Goal: Information Seeking & Learning: Learn about a topic

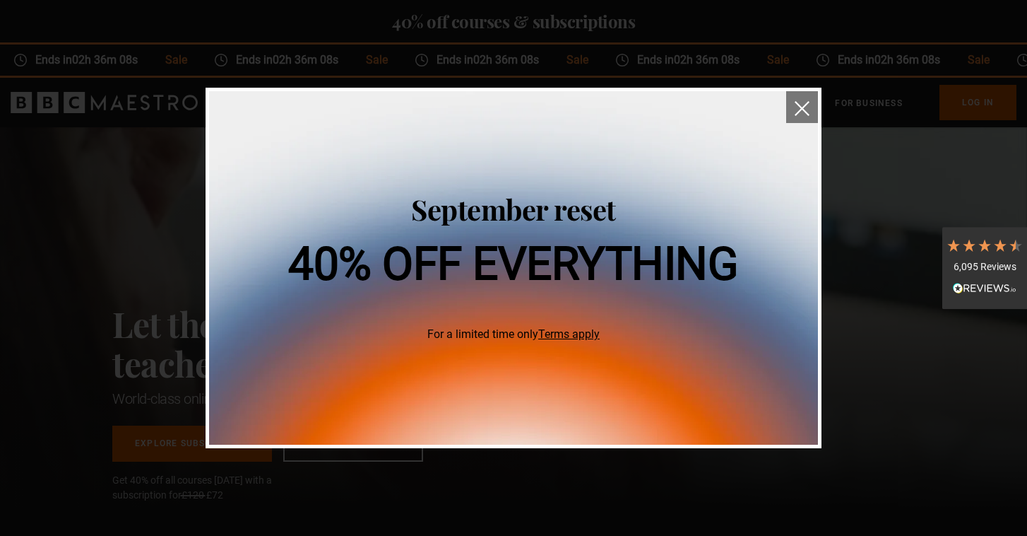
click at [805, 109] on img "close" at bounding box center [802, 108] width 15 height 15
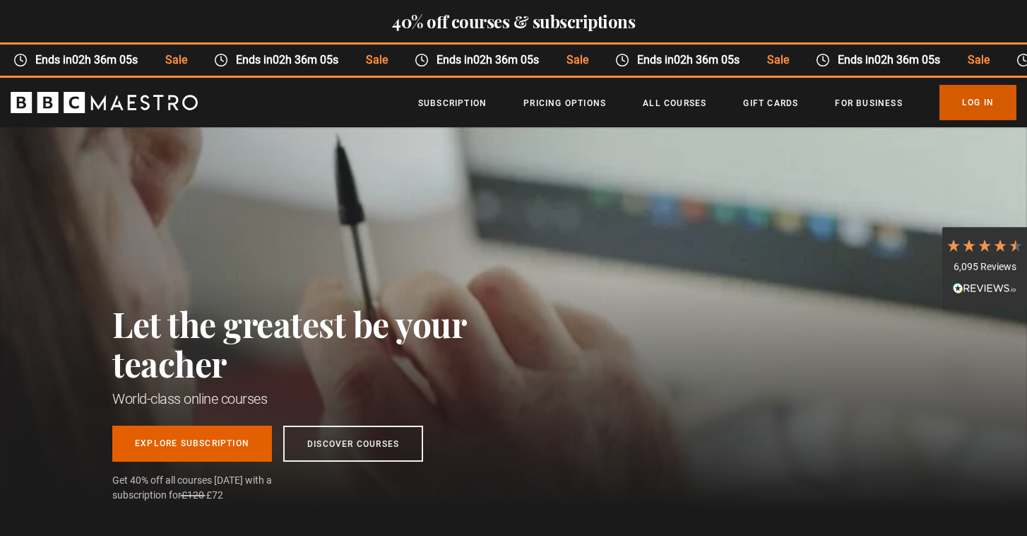
click at [975, 100] on link "Log In" at bounding box center [978, 102] width 77 height 35
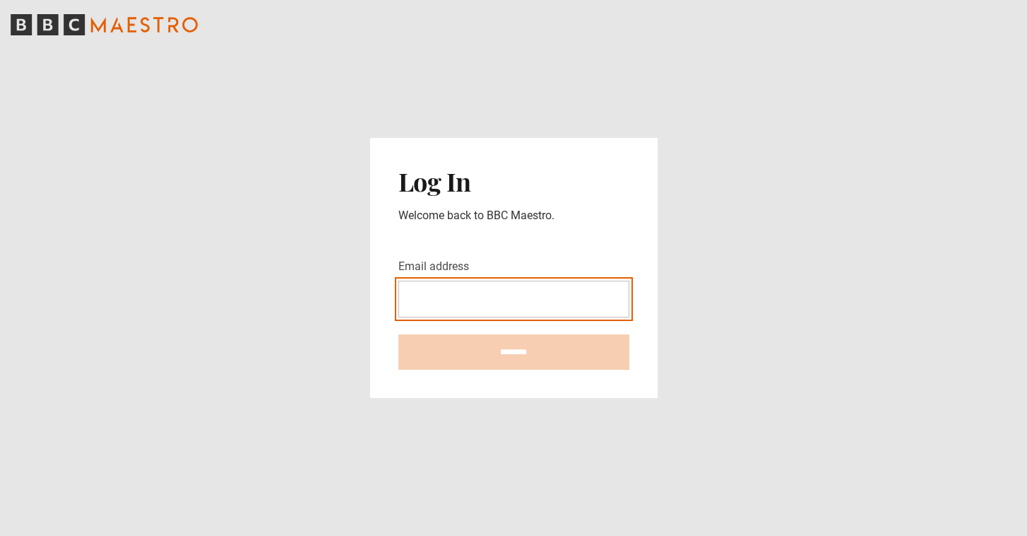
type input "**********"
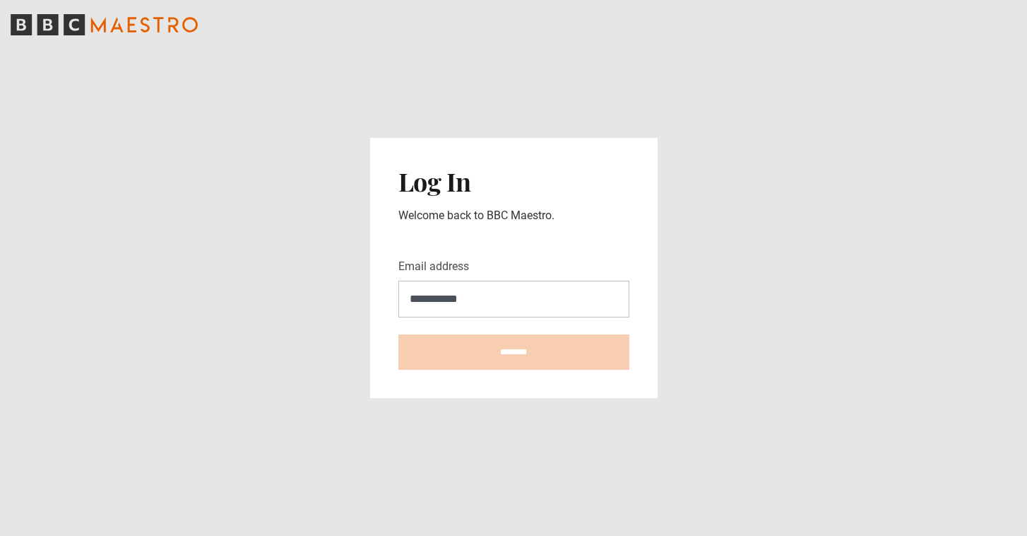
click at [514, 352] on input "********" at bounding box center [513, 351] width 231 height 35
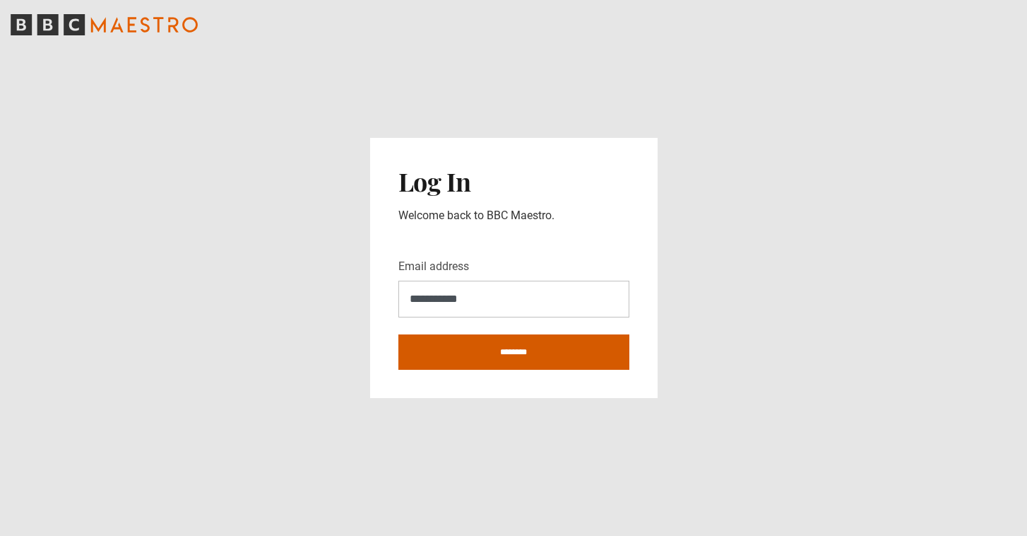
click at [536, 345] on input "********" at bounding box center [513, 351] width 231 height 35
click at [520, 358] on input "********" at bounding box center [513, 351] width 231 height 35
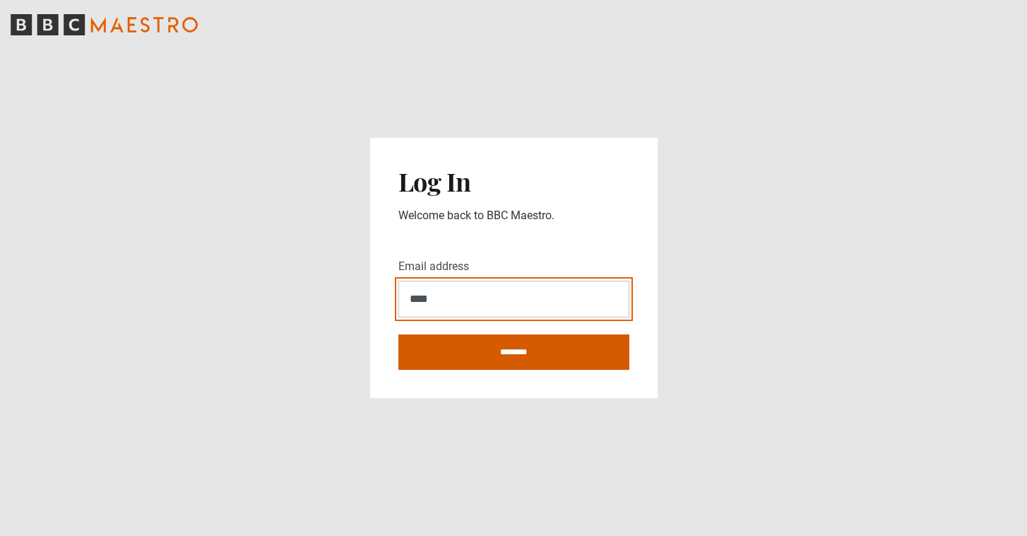
type input "**********"
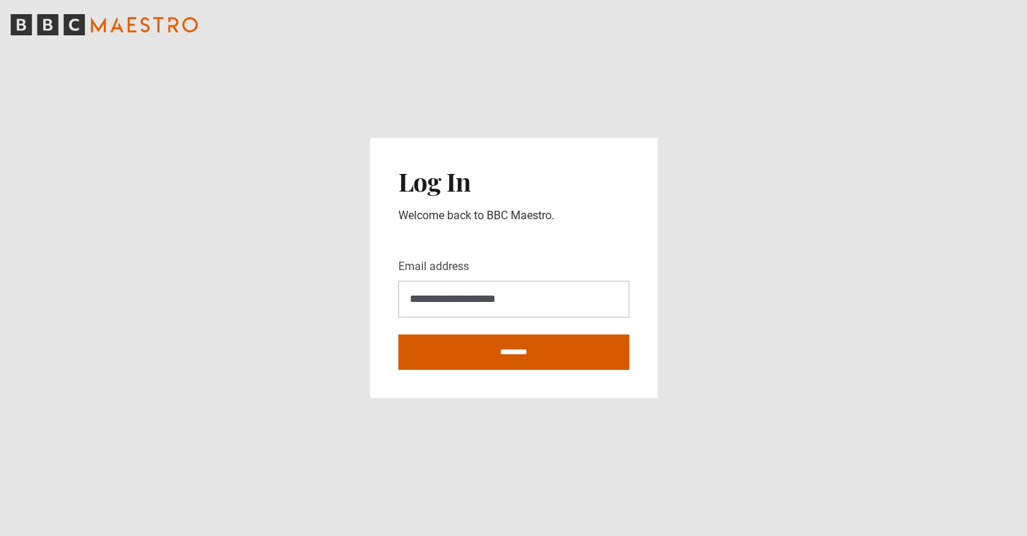
click at [521, 353] on input "********" at bounding box center [513, 351] width 231 height 35
type input "**********"
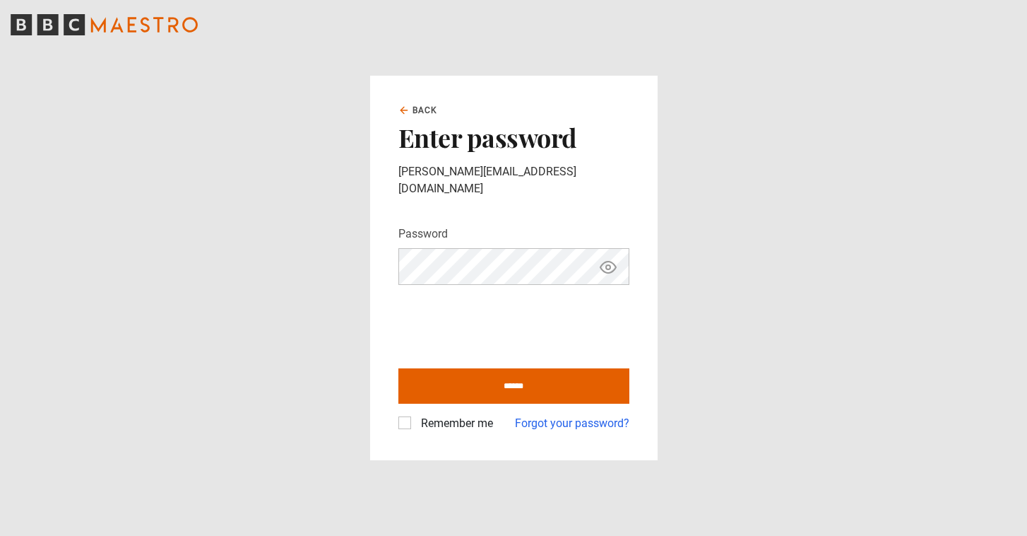
click at [415, 415] on label "Remember me" at bounding box center [454, 423] width 78 height 17
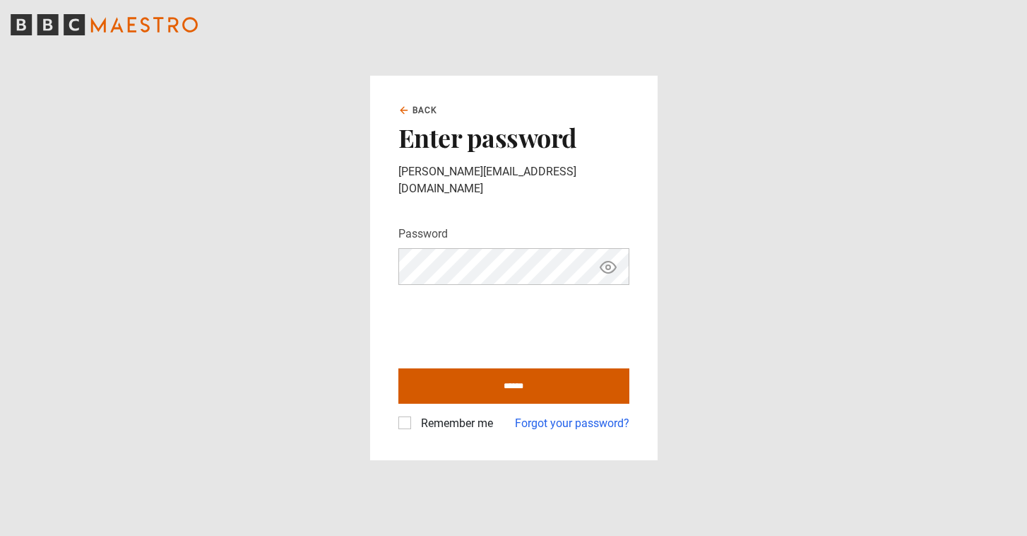
click at [511, 384] on input "******" at bounding box center [513, 385] width 231 height 35
type input "**********"
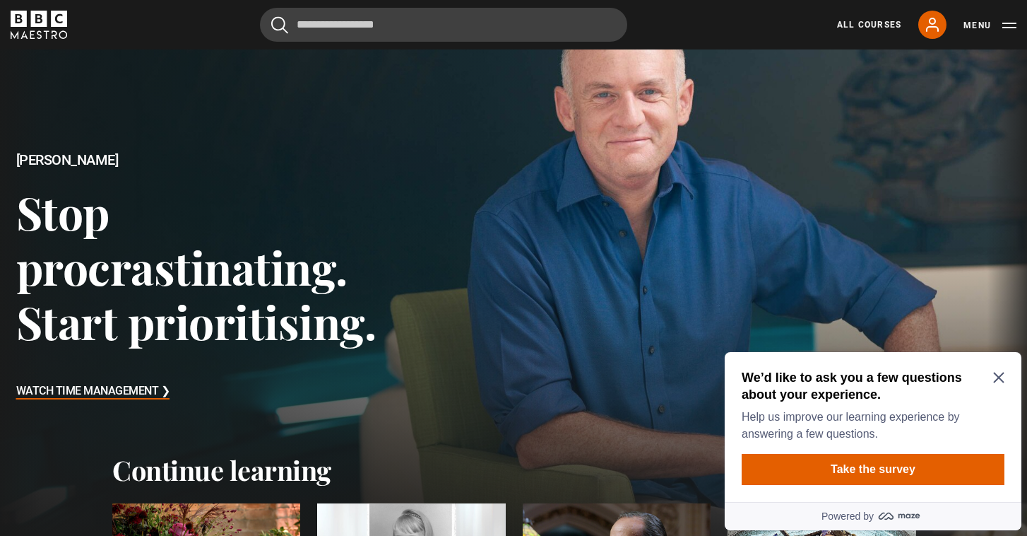
scroll to position [61, 0]
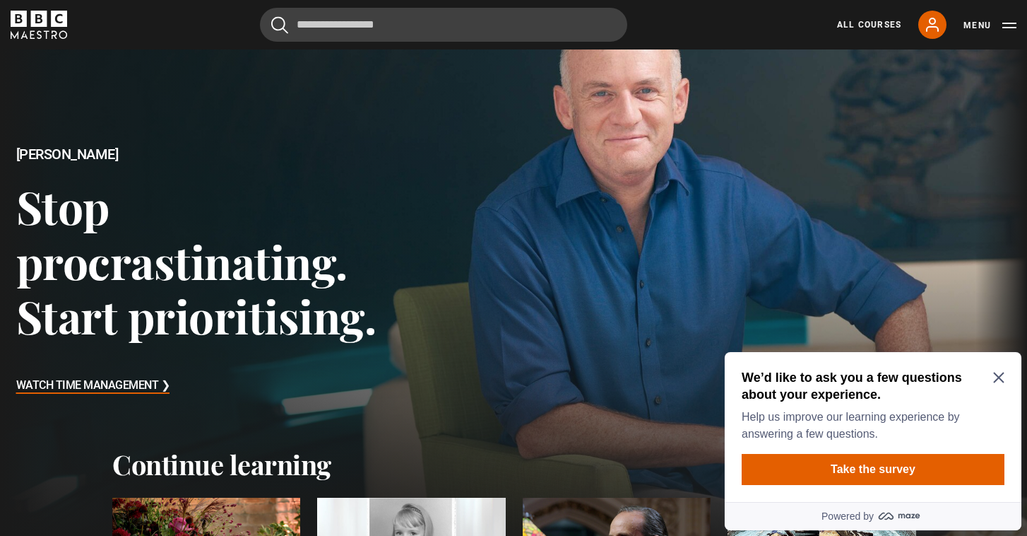
click at [1000, 375] on icon "Close Maze Prompt" at bounding box center [998, 377] width 11 height 11
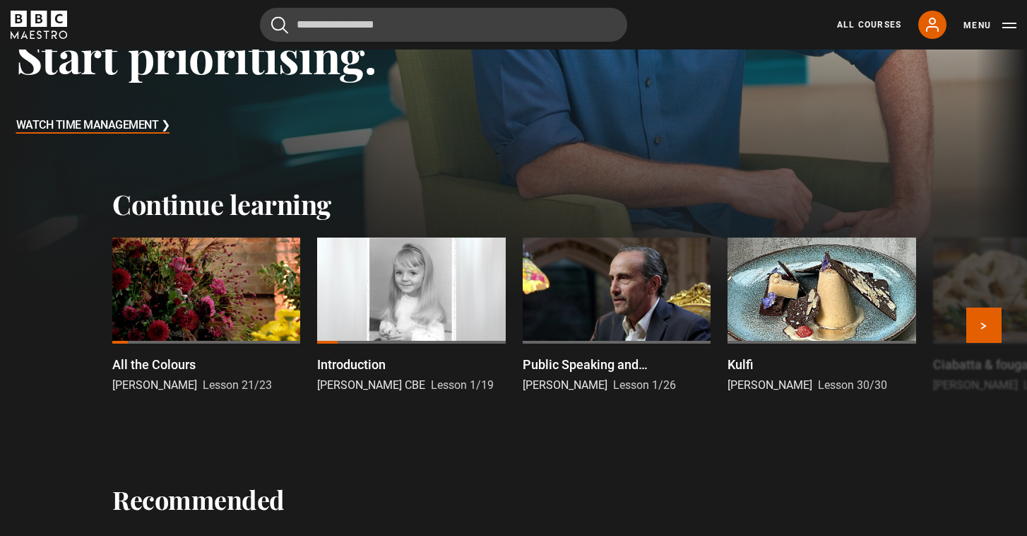
scroll to position [321, 0]
click at [244, 266] on div at bounding box center [206, 290] width 188 height 106
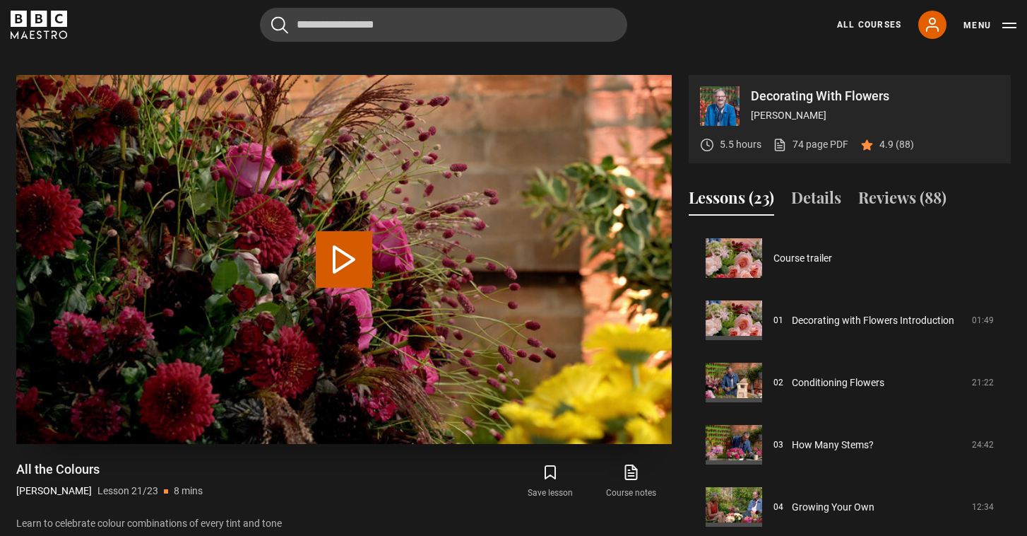
scroll to position [1187, 0]
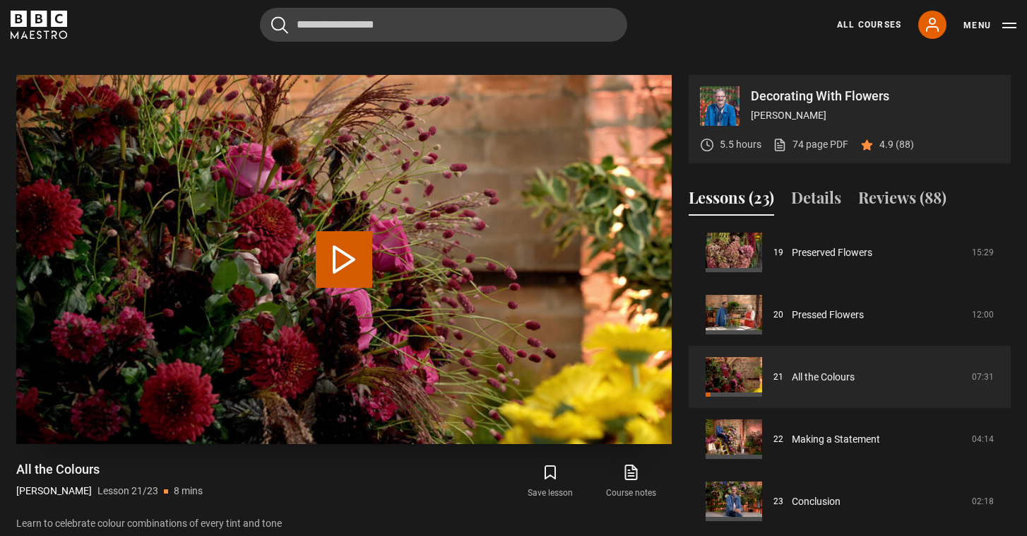
click at [305, 246] on video "Video Player" at bounding box center [344, 259] width 656 height 369
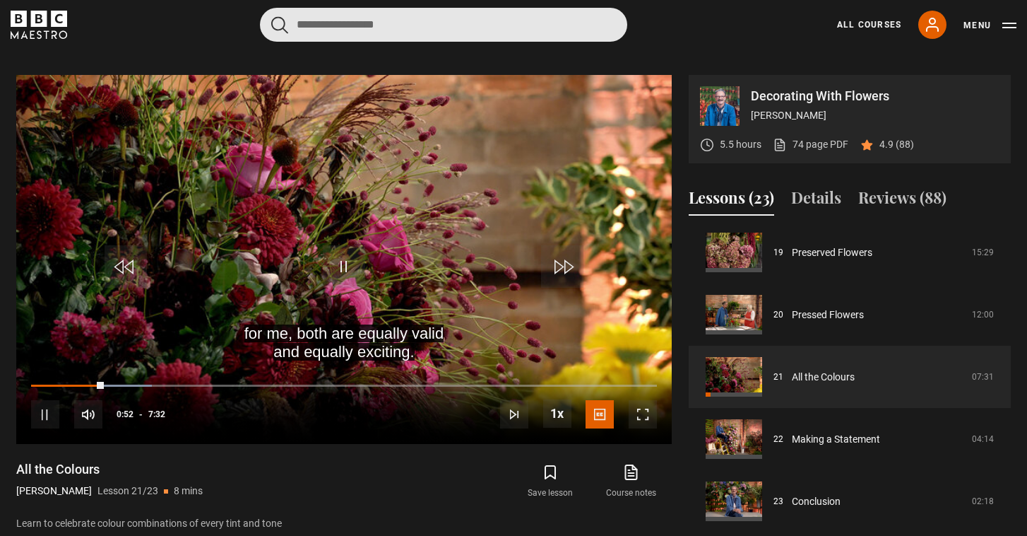
click at [584, 23] on input "Search" at bounding box center [443, 25] width 367 height 34
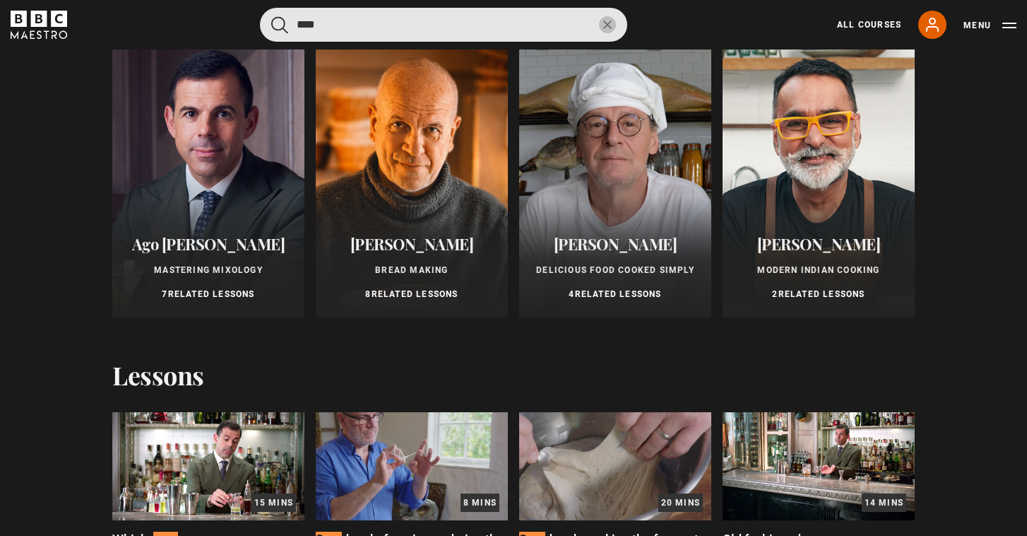
scroll to position [142, 0]
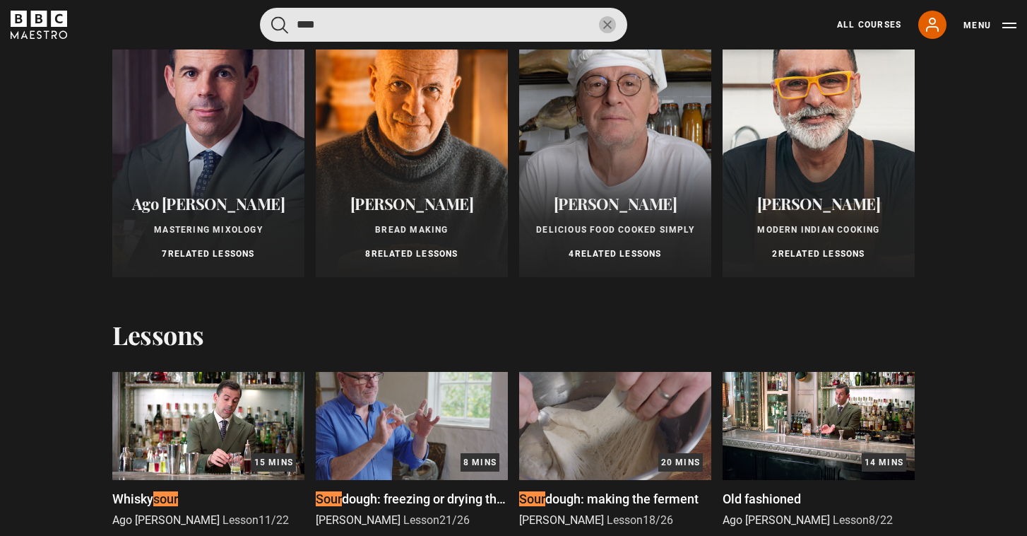
type input "****"
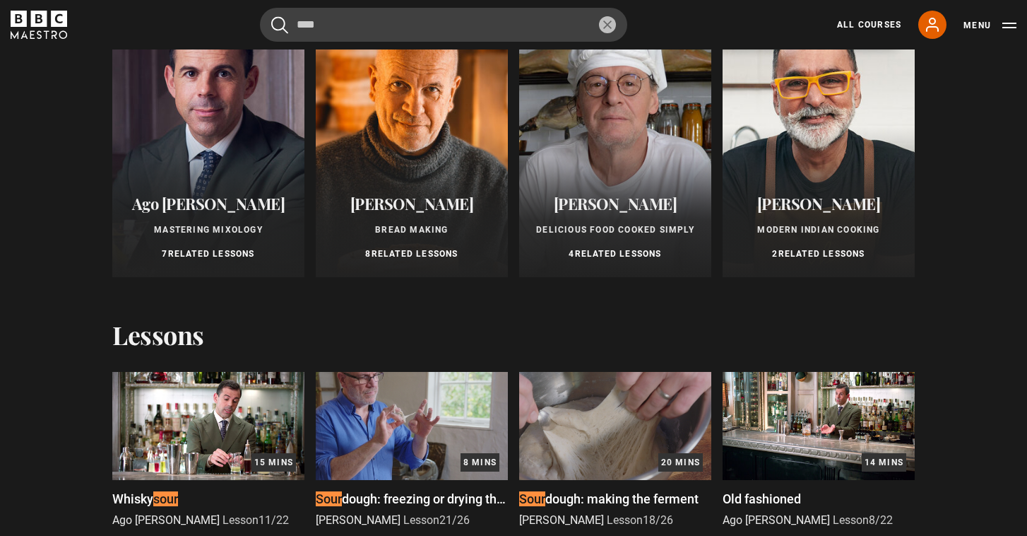
click at [397, 155] on div at bounding box center [412, 139] width 192 height 276
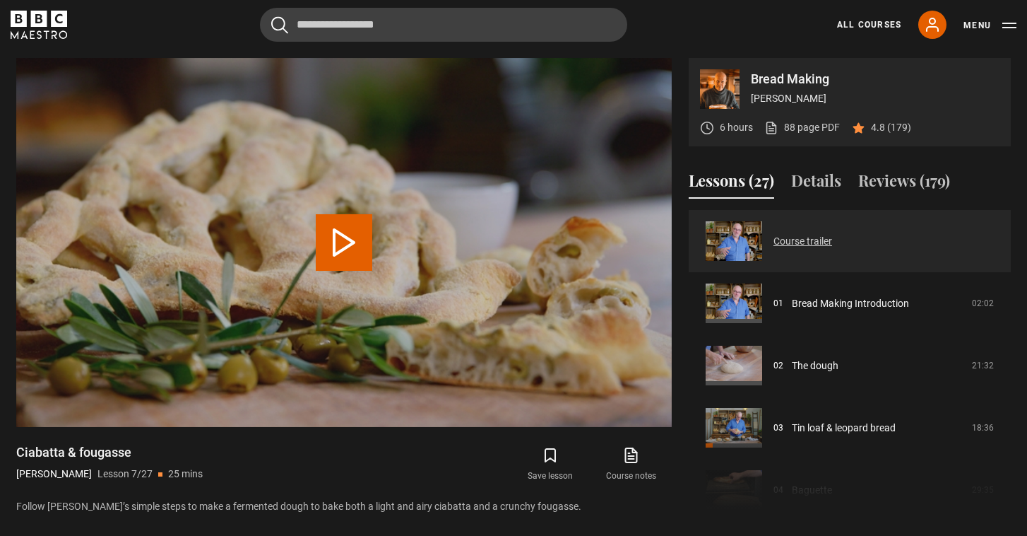
click at [798, 242] on link "Course trailer" at bounding box center [803, 241] width 59 height 15
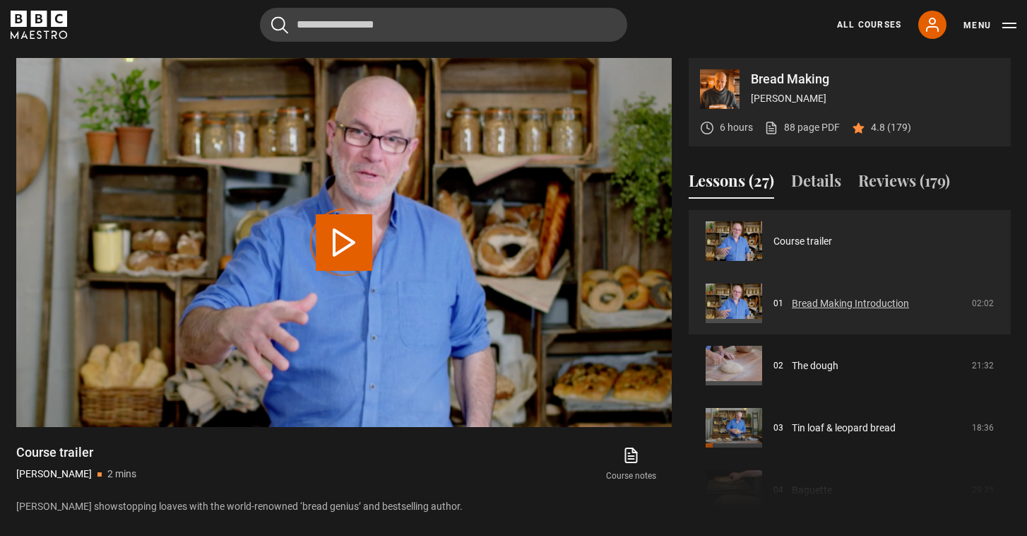
click at [865, 302] on link "Bread Making Introduction" at bounding box center [850, 303] width 117 height 15
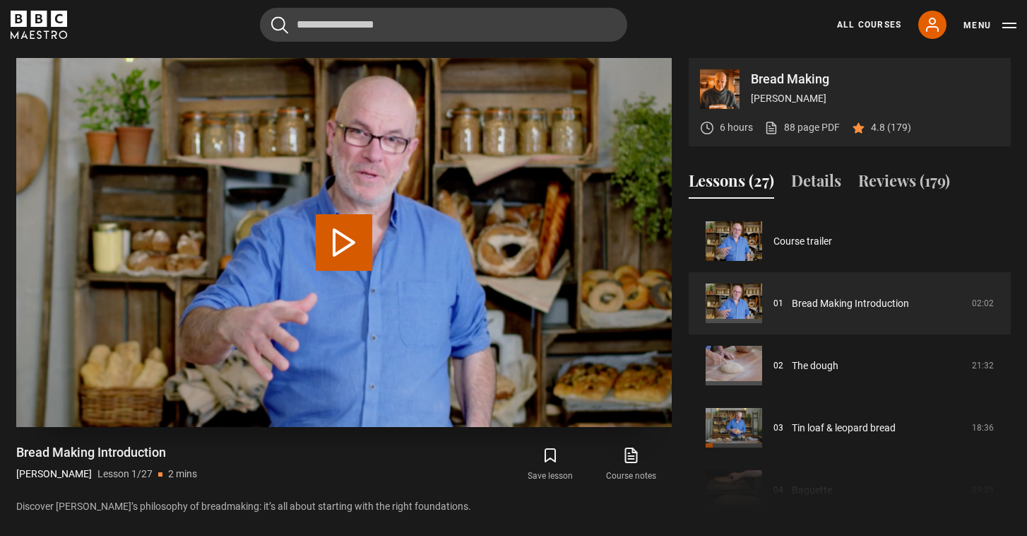
click at [341, 240] on button "Play Lesson Bread Making Introduction" at bounding box center [344, 242] width 57 height 57
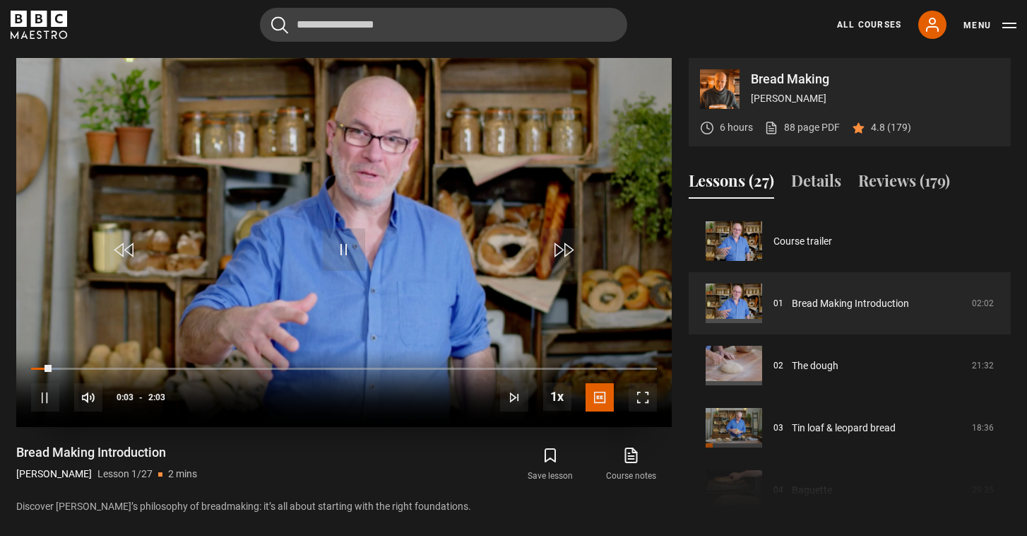
click at [516, 390] on span "Video Player" at bounding box center [514, 397] width 28 height 28
click at [646, 392] on span "Video Player" at bounding box center [643, 397] width 28 height 28
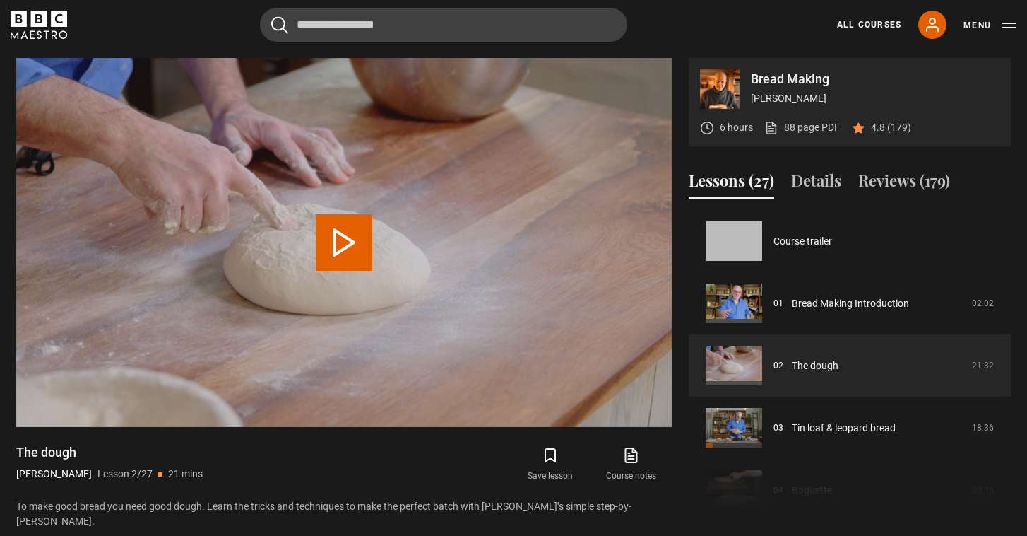
scroll to position [62, 0]
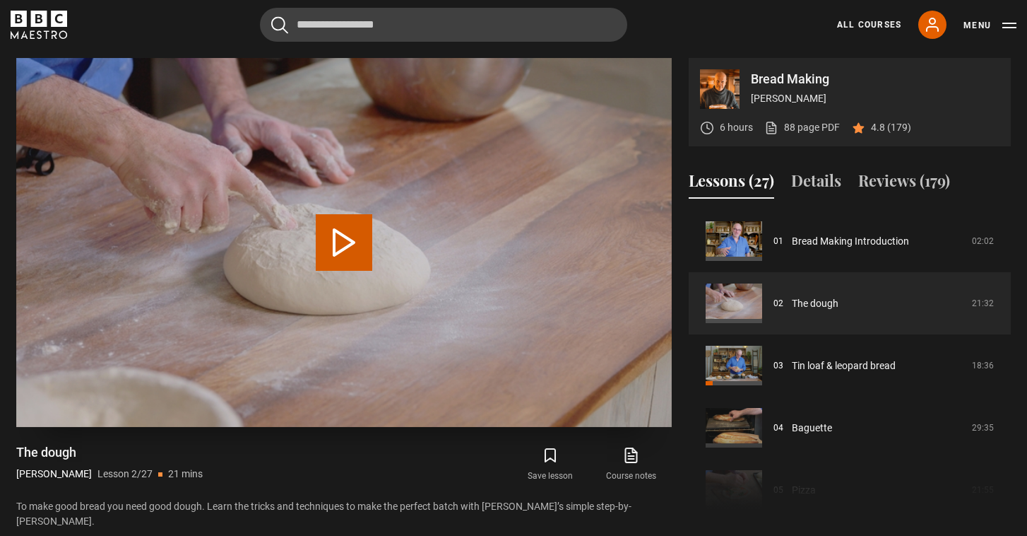
click at [582, 353] on video "Video Player" at bounding box center [344, 242] width 656 height 369
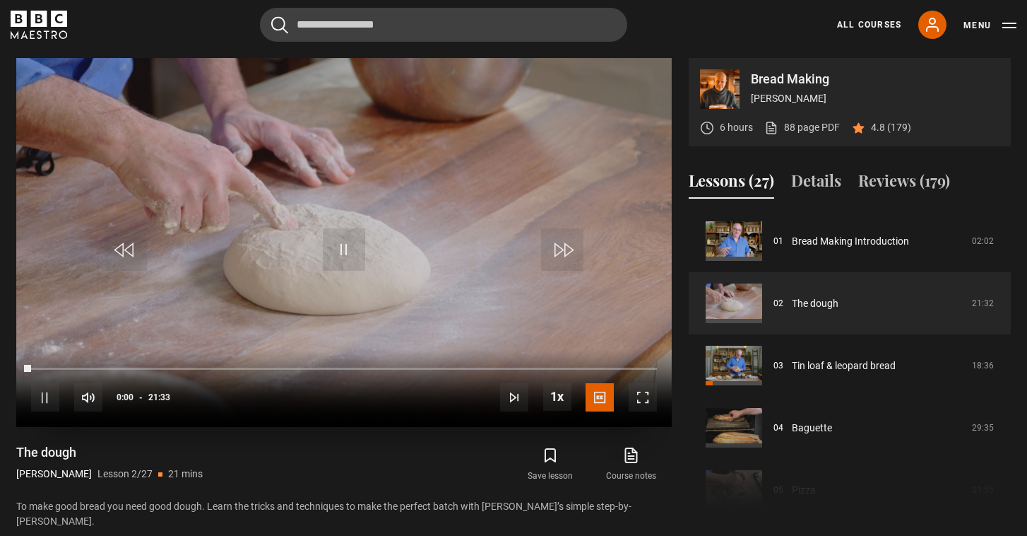
click at [644, 396] on span "Video Player" at bounding box center [643, 397] width 28 height 28
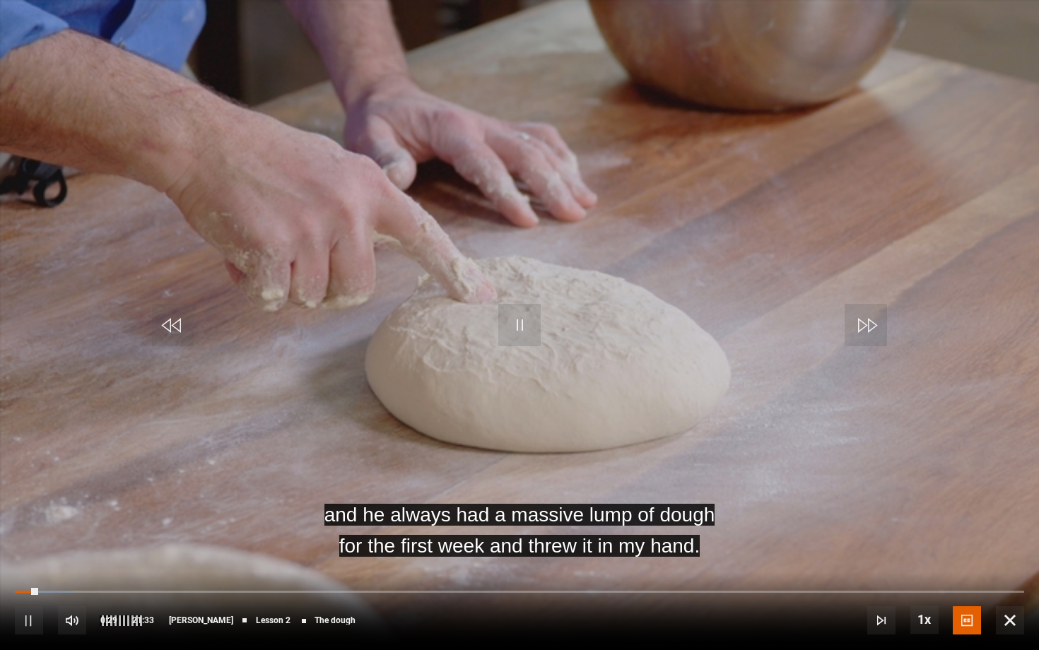
click at [77, 616] on span "Video Player" at bounding box center [72, 620] width 28 height 28
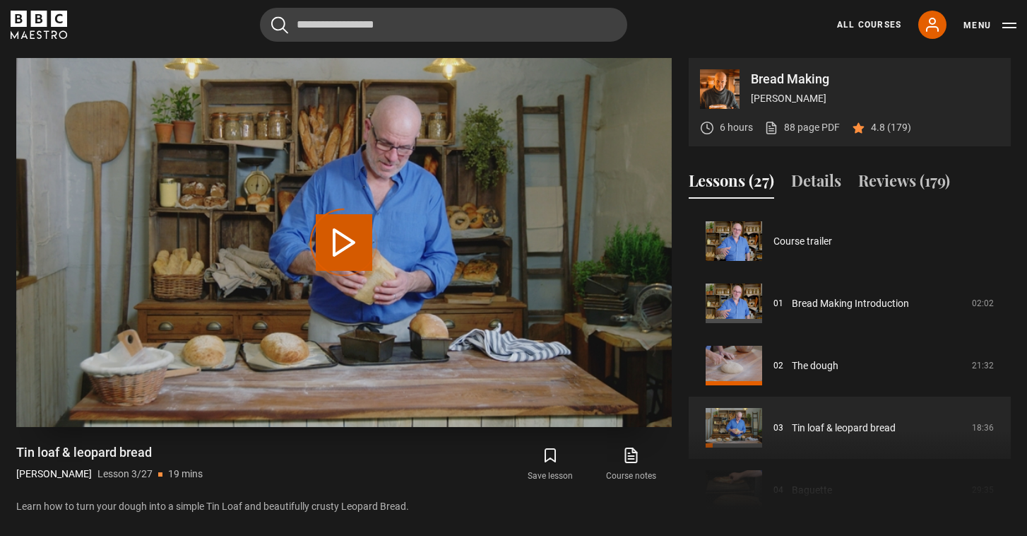
scroll to position [124, 0]
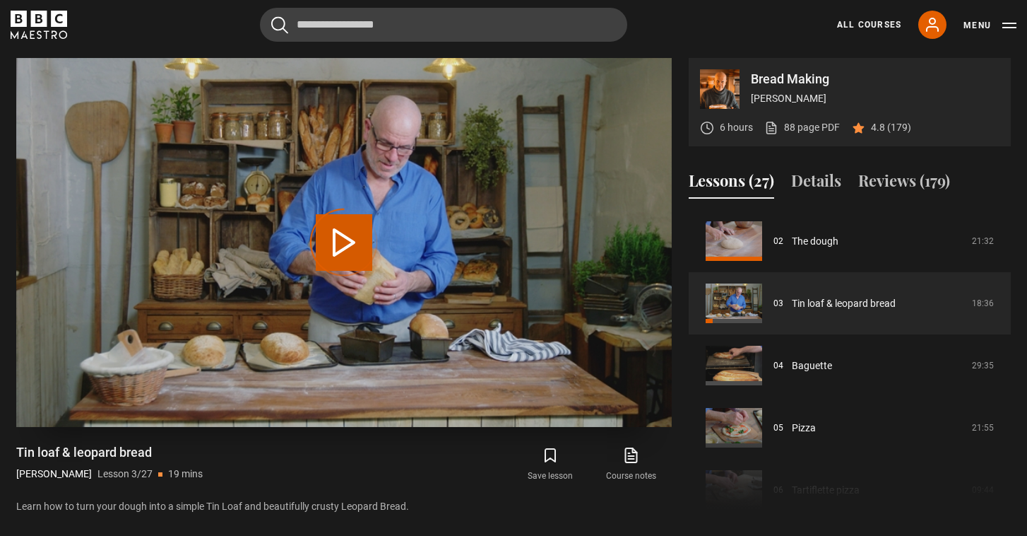
click at [345, 241] on div "Video Player is loading." at bounding box center [344, 242] width 71 height 71
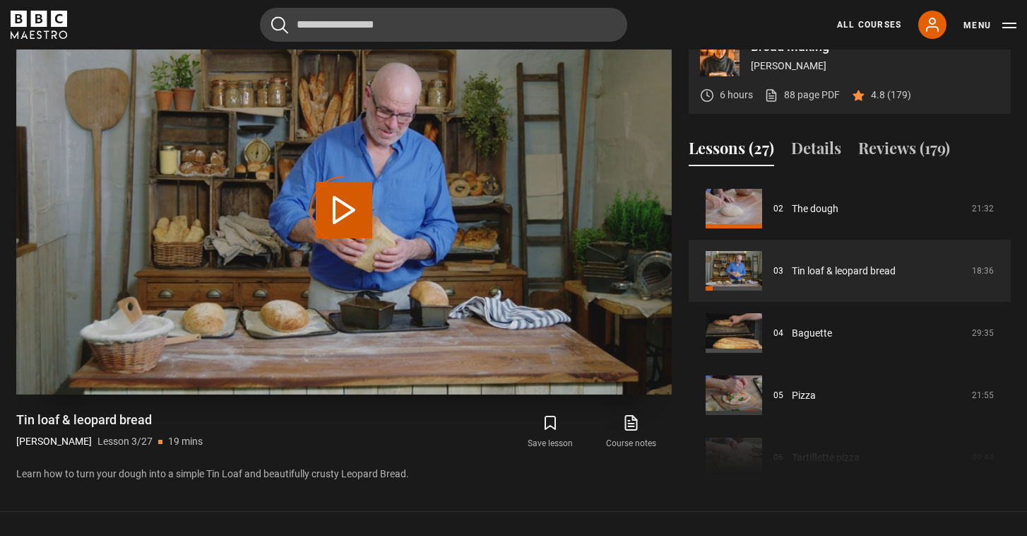
scroll to position [662, 0]
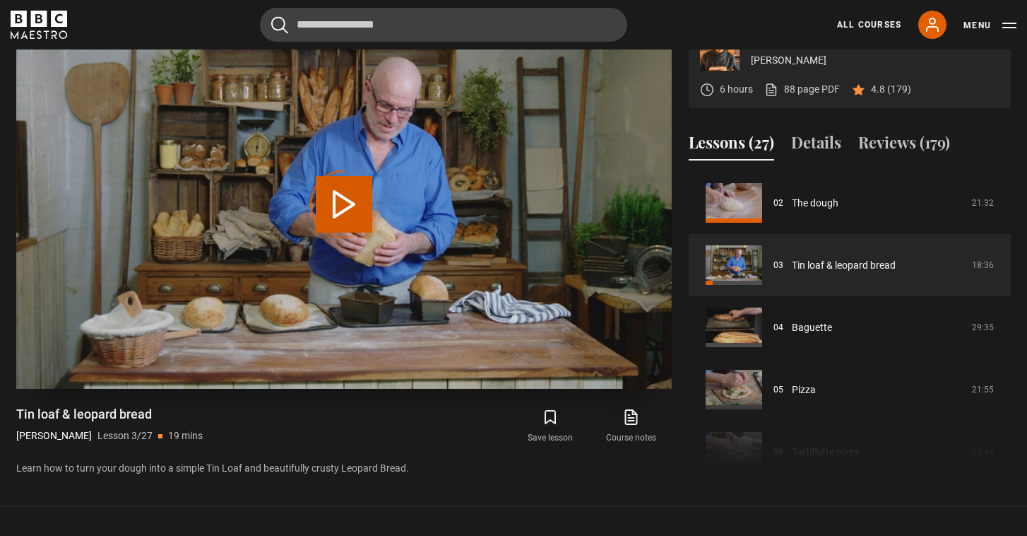
click at [343, 202] on div "Video Player is loading." at bounding box center [344, 204] width 71 height 71
click at [384, 180] on video "Video Player" at bounding box center [344, 204] width 656 height 369
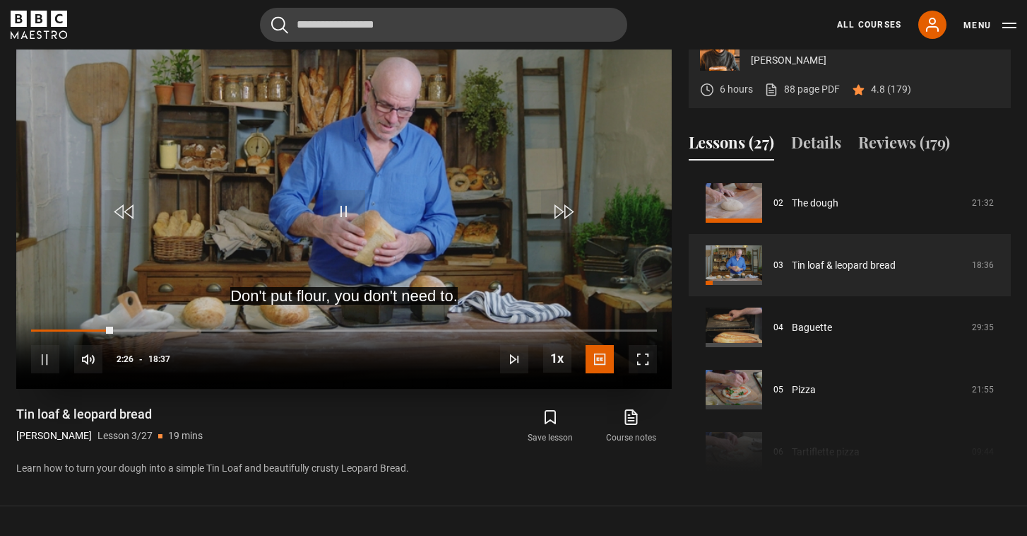
click at [646, 351] on span "Video Player" at bounding box center [643, 359] width 28 height 28
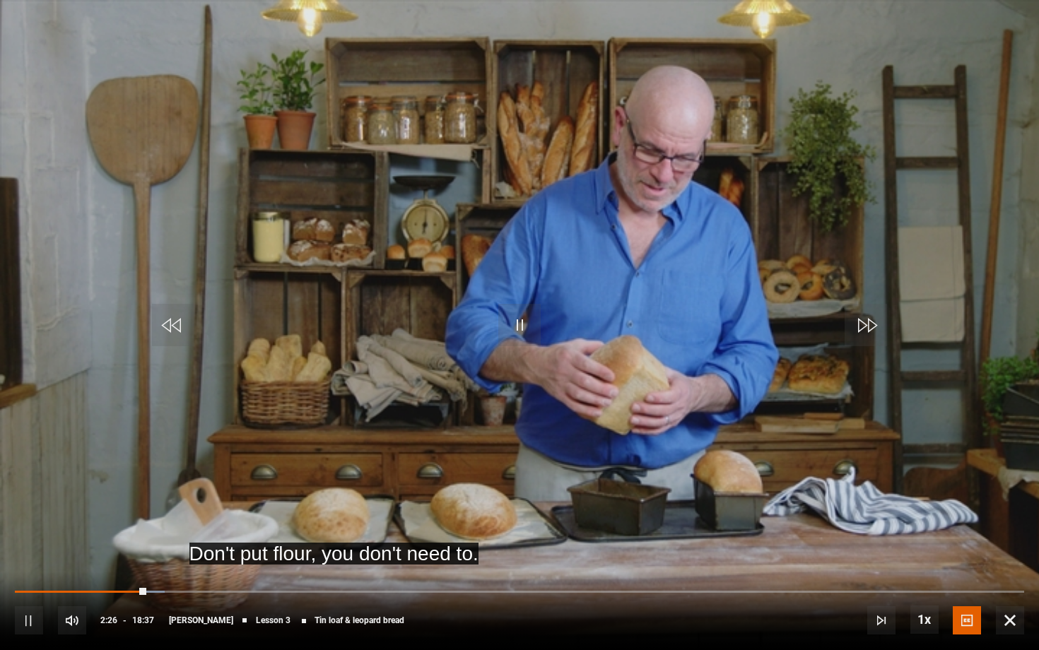
click at [584, 434] on video "Video Player" at bounding box center [519, 325] width 1039 height 650
click at [190, 535] on video "Video Player" at bounding box center [519, 325] width 1039 height 650
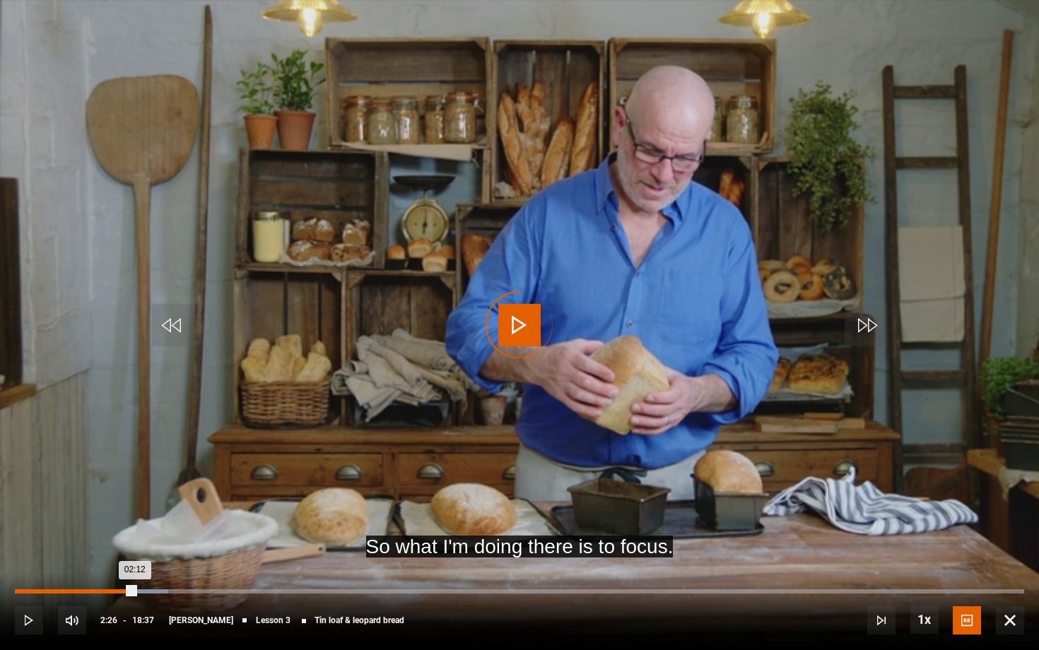
click at [135, 535] on div "Loaded : 15.20% 02:12 02:12" at bounding box center [519, 591] width 1009 height 4
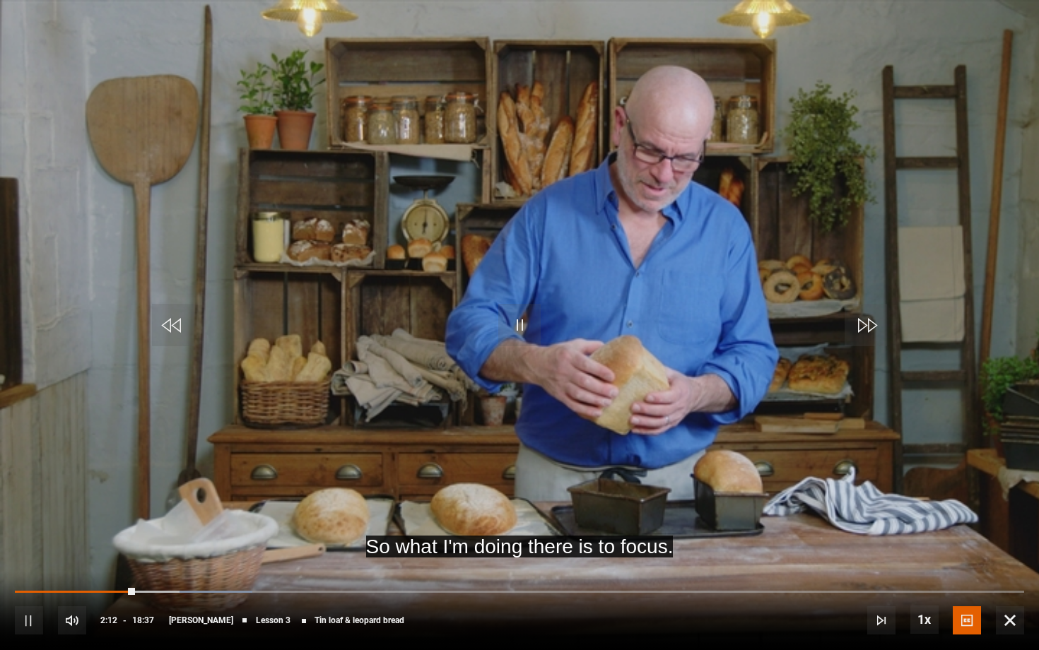
click at [471, 535] on video "Video Player" at bounding box center [519, 325] width 1039 height 650
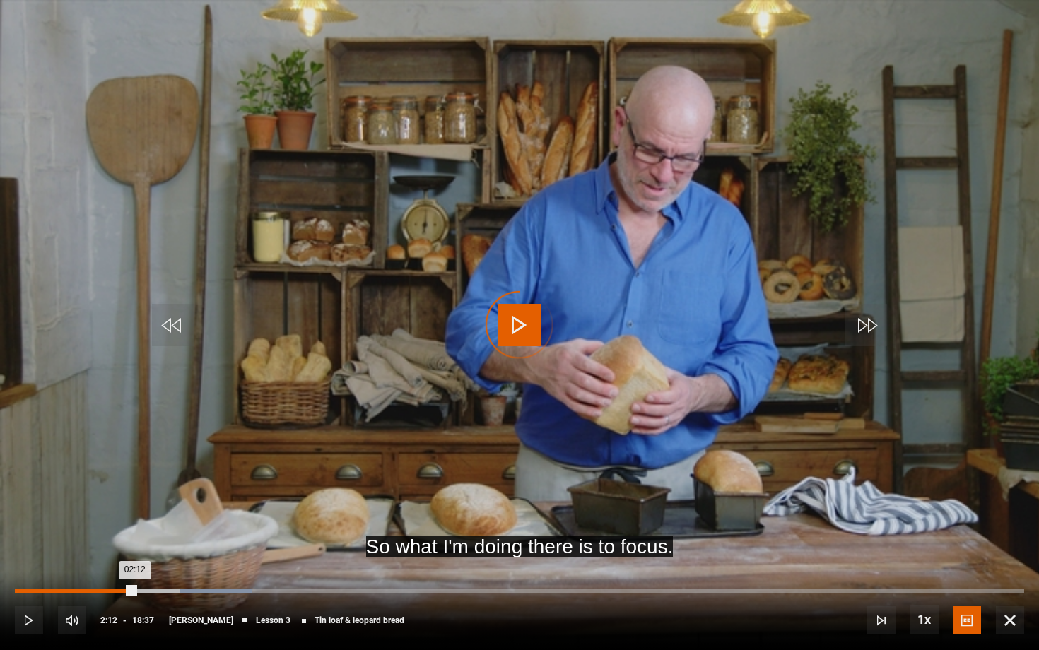
click at [129, 535] on div "02:12" at bounding box center [75, 591] width 120 height 4
click at [135, 535] on div "02:12" at bounding box center [136, 591] width 2 height 4
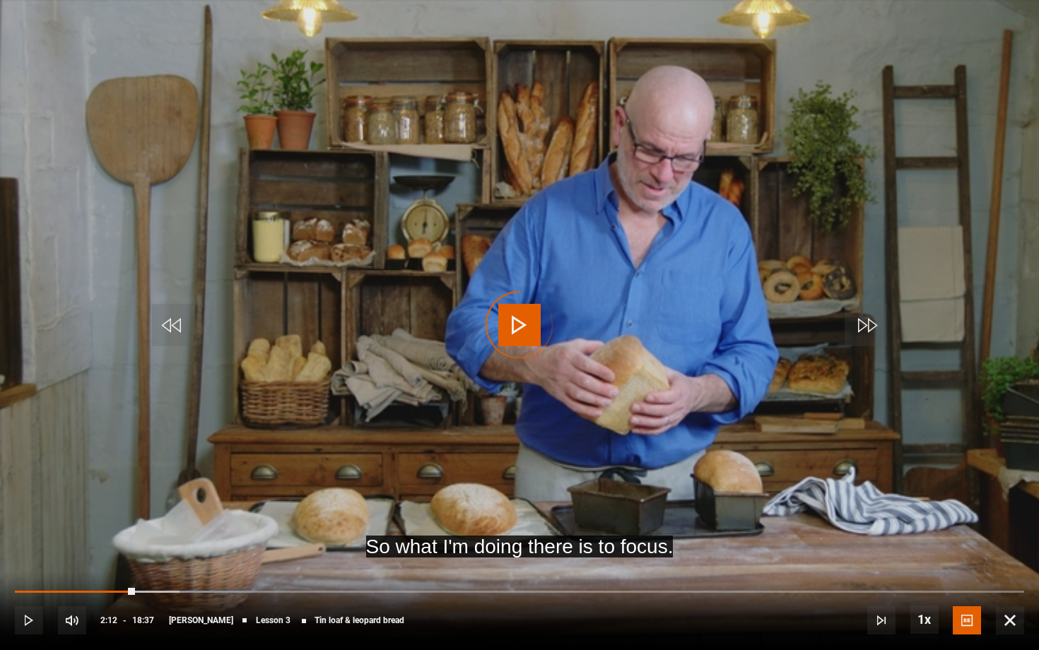
click at [512, 332] on div "Video Player is loading." at bounding box center [519, 325] width 71 height 71
click at [491, 338] on div "Video Player is loading." at bounding box center [519, 325] width 71 height 71
click at [28, 535] on span "Video Player" at bounding box center [29, 620] width 28 height 28
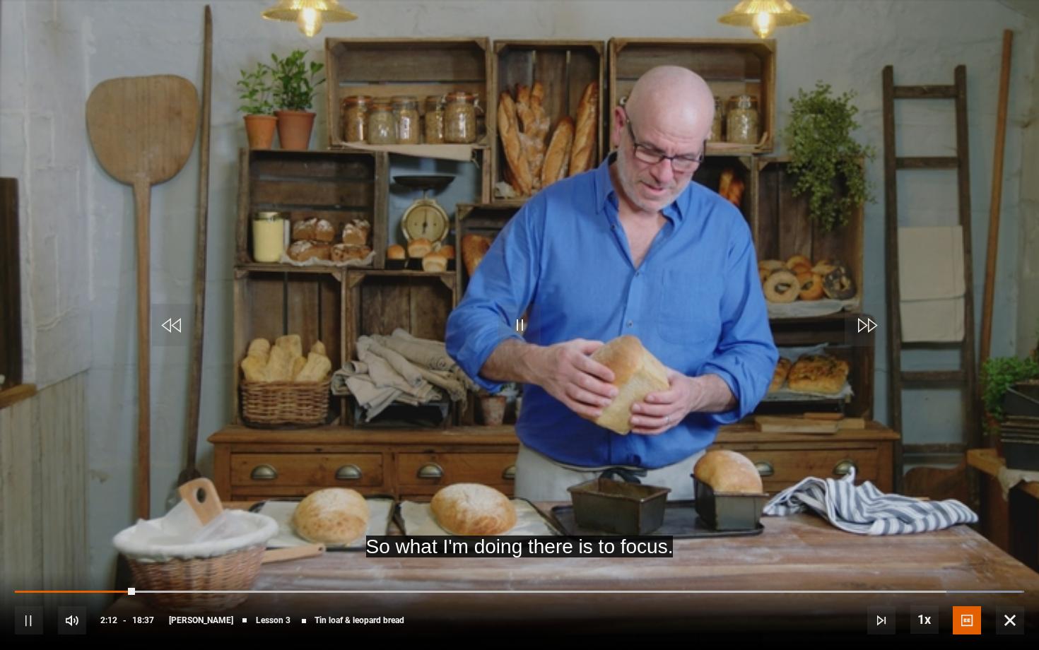
click at [1008, 535] on span "Video Player" at bounding box center [1010, 620] width 28 height 28
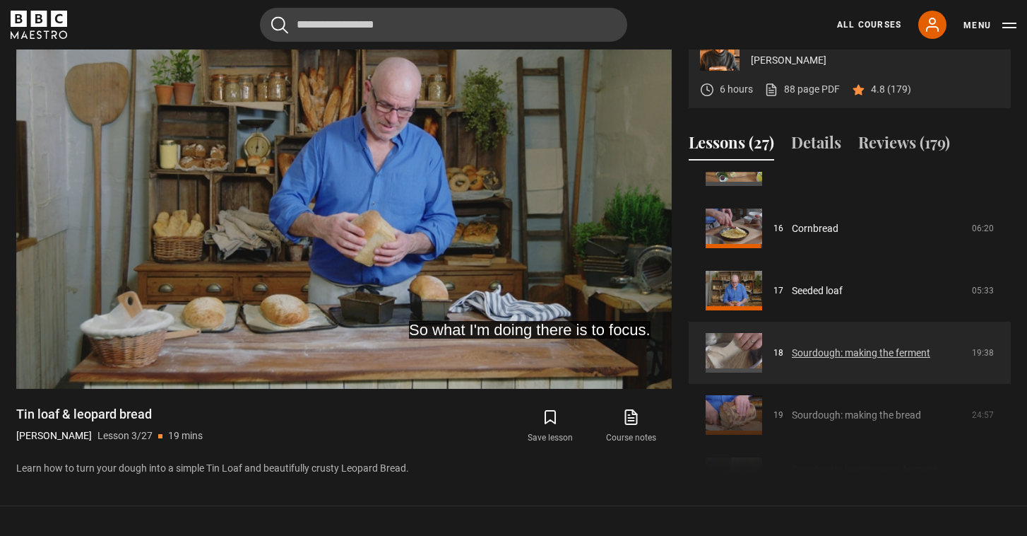
scroll to position [976, 0]
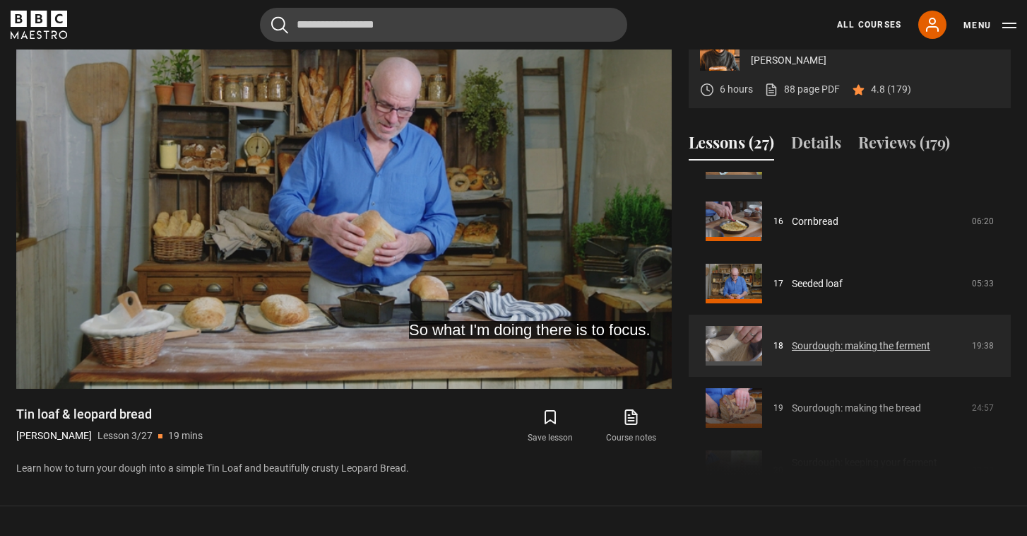
click at [812, 343] on link "Sourdough: making the ferment" at bounding box center [861, 345] width 138 height 15
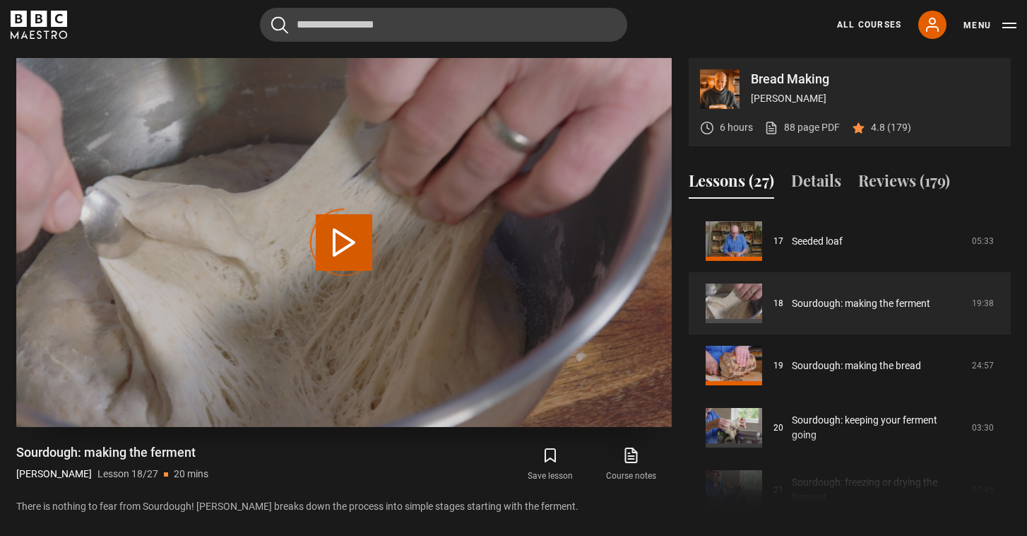
click at [225, 325] on video "Video Player" at bounding box center [344, 242] width 656 height 369
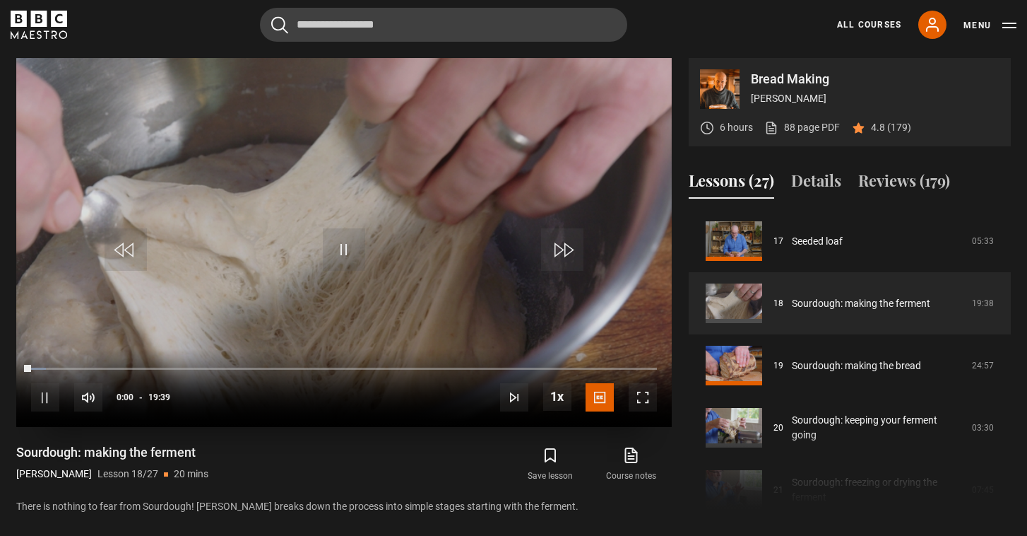
click at [644, 395] on span "Video Player" at bounding box center [643, 397] width 28 height 28
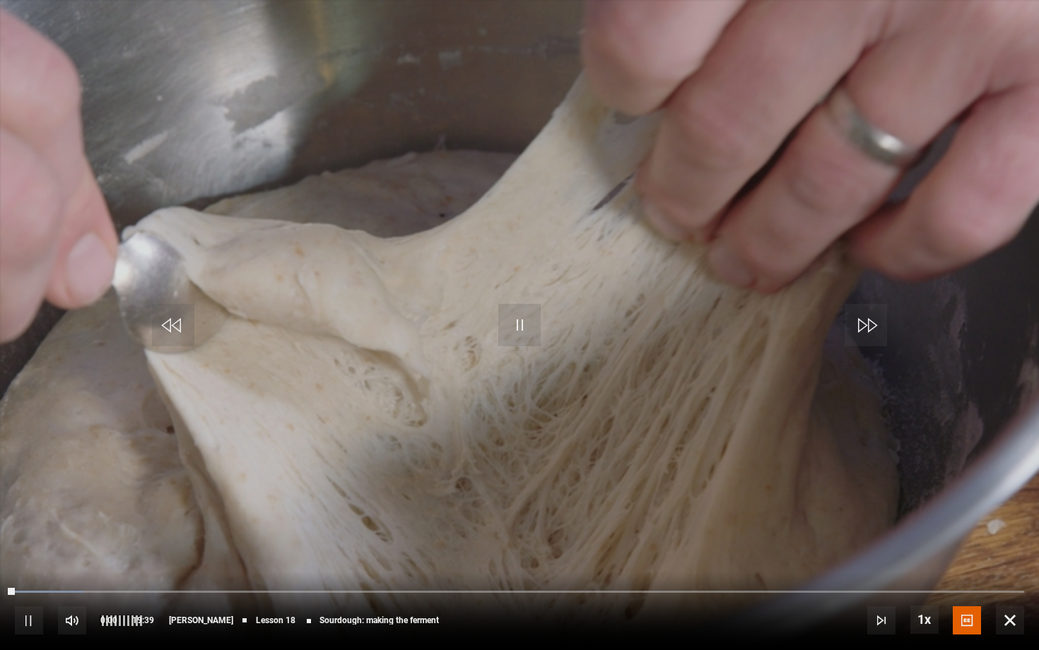
click at [74, 535] on span "Video Player" at bounding box center [72, 620] width 28 height 28
click at [967, 535] on span "English Captions" at bounding box center [969, 599] width 33 height 11
click at [1012, 535] on span "Video Player" at bounding box center [1010, 620] width 28 height 28
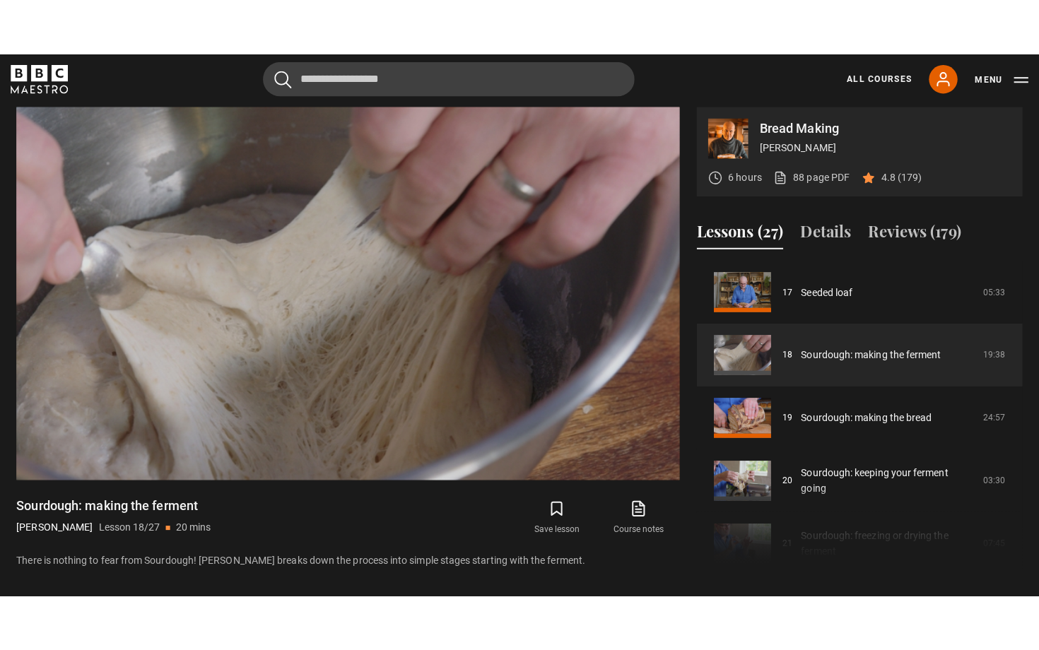
scroll to position [637, 0]
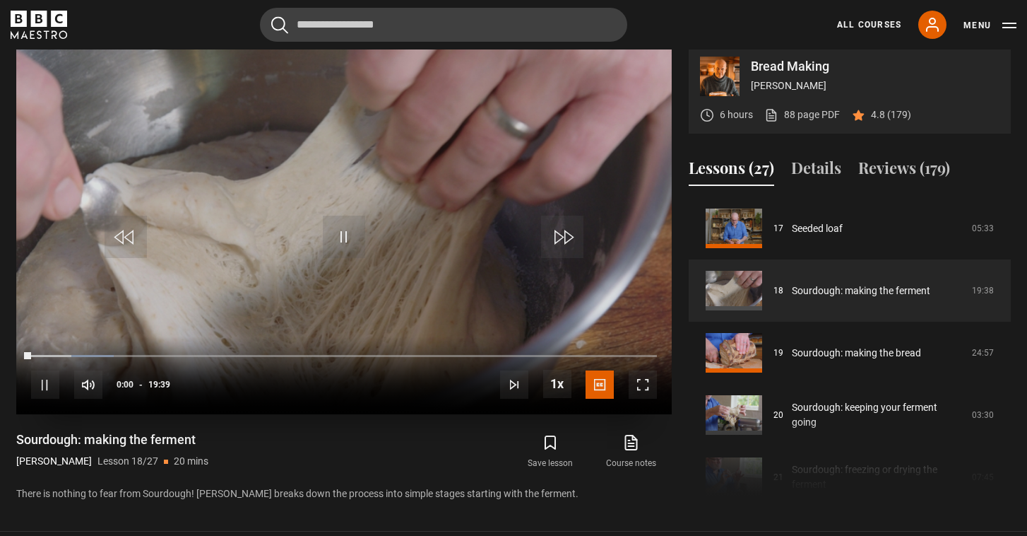
click at [647, 382] on span "Video Player" at bounding box center [643, 384] width 28 height 28
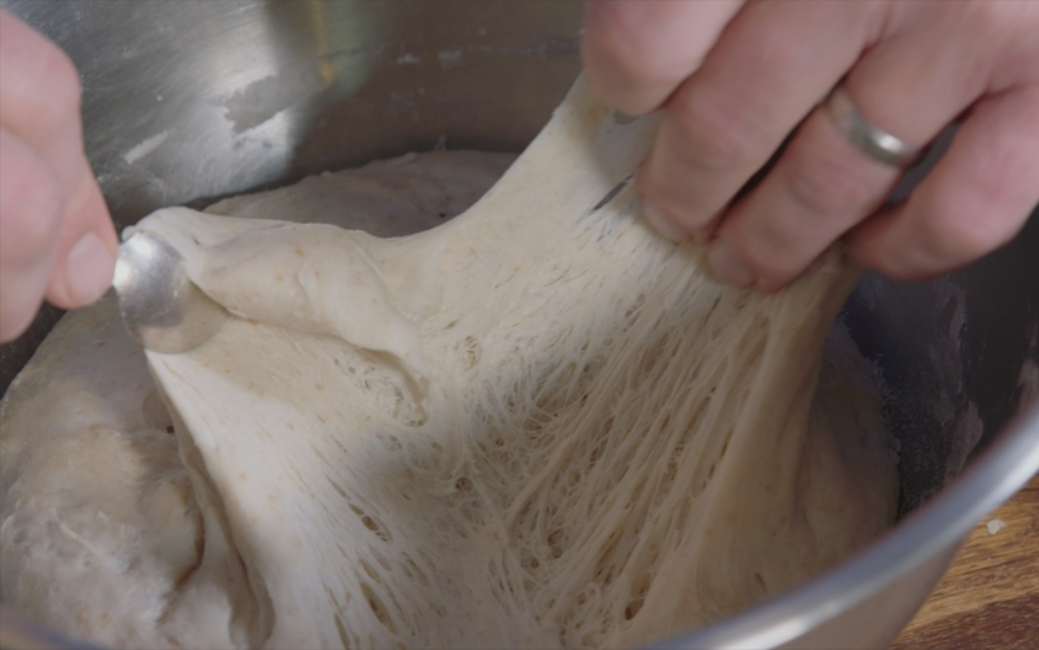
click at [551, 355] on video "Video Player" at bounding box center [519, 325] width 1039 height 650
